Goal: Task Accomplishment & Management: Complete application form

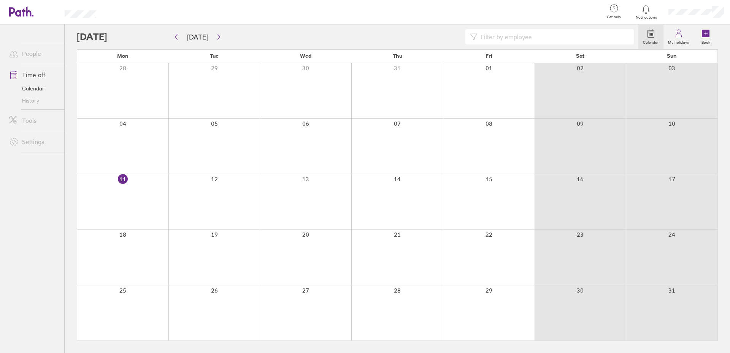
click at [524, 41] on input at bounding box center [554, 37] width 152 height 14
click at [474, 36] on icon at bounding box center [474, 37] width 8 height 8
click at [548, 39] on input at bounding box center [554, 37] width 152 height 14
click at [715, 37] on link "Book" at bounding box center [706, 37] width 24 height 24
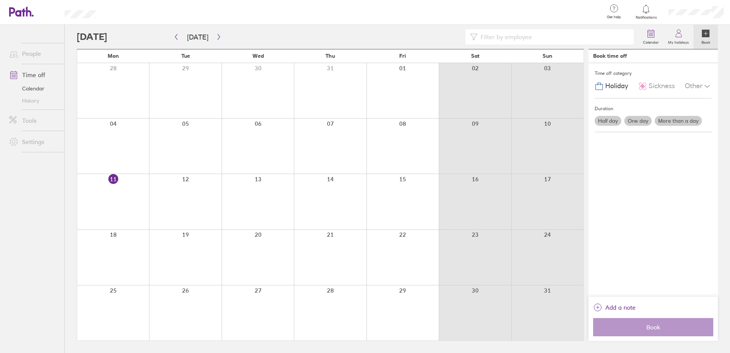
click at [114, 239] on div at bounding box center [113, 257] width 72 height 55
click at [114, 235] on div at bounding box center [113, 257] width 72 height 55
click at [642, 122] on label "One day" at bounding box center [637, 121] width 27 height 10
click at [0, 0] on input "One day" at bounding box center [0, 0] width 0 height 0
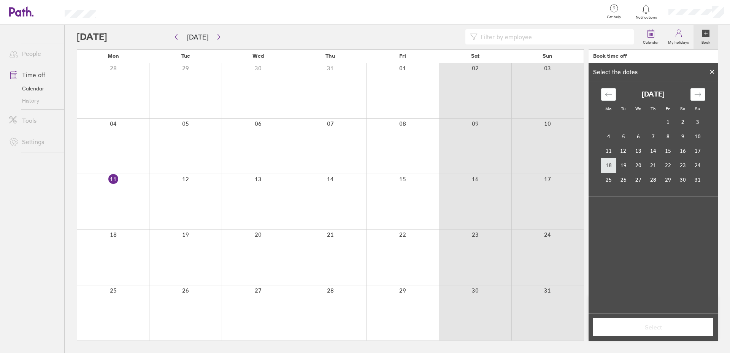
click at [611, 163] on td "18" at bounding box center [608, 165] width 15 height 14
click at [667, 329] on span "Select" at bounding box center [654, 327] width 110 height 7
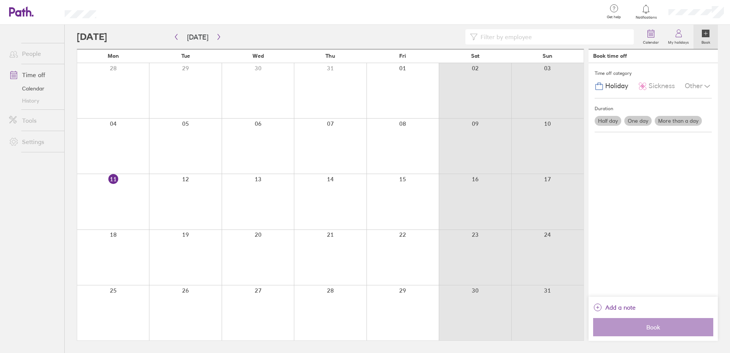
click at [642, 174] on div "Time off category Holiday Sickness Other Duration Half day One day More than a …" at bounding box center [653, 180] width 129 height 234
click at [110, 231] on div at bounding box center [113, 257] width 72 height 55
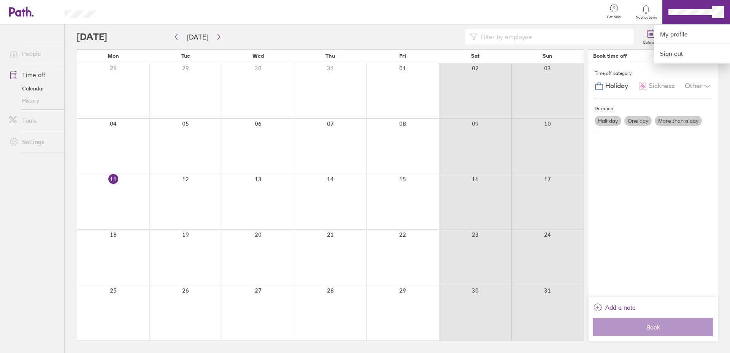
click at [149, 36] on div at bounding box center [365, 176] width 730 height 353
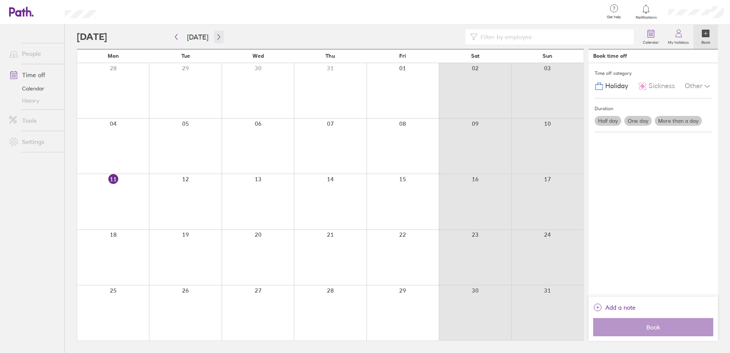
click at [218, 36] on icon "button" at bounding box center [219, 37] width 2 height 6
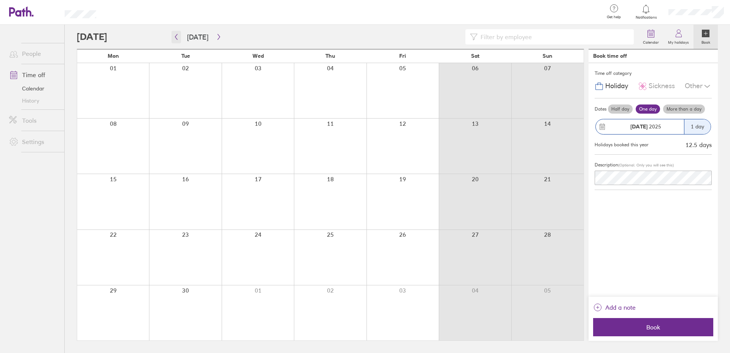
click at [181, 40] on button "button" at bounding box center [177, 37] width 10 height 13
